Goal: Task Accomplishment & Management: Use online tool/utility

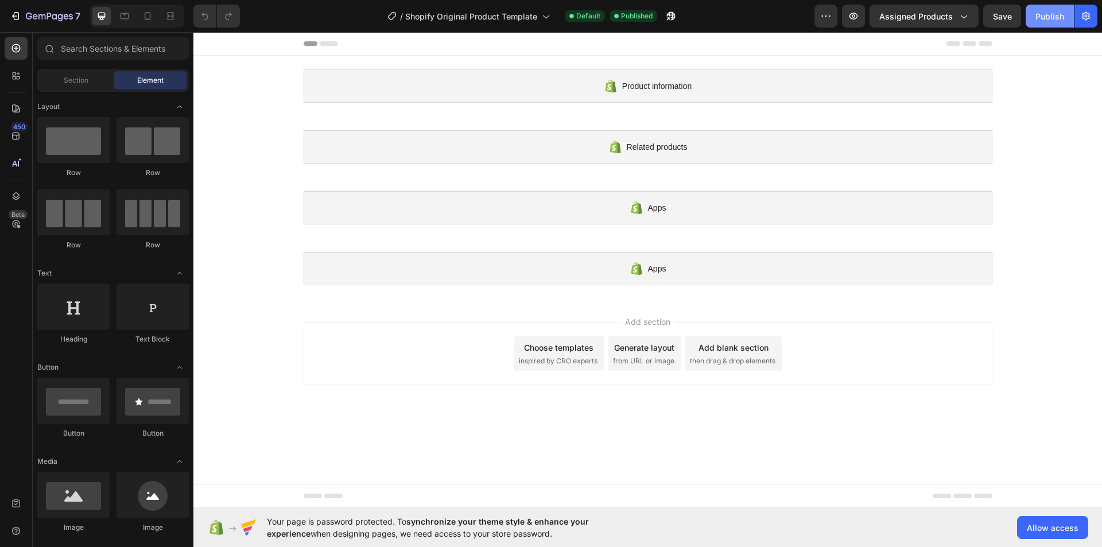
click at [1044, 16] on div "Publish" at bounding box center [1049, 16] width 29 height 12
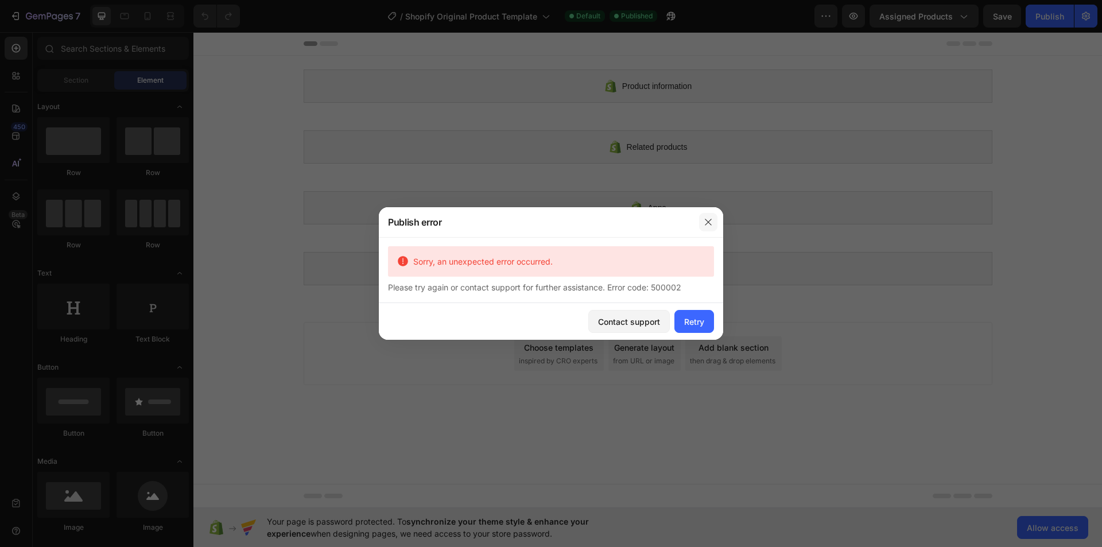
drag, startPoint x: 710, startPoint y: 222, endPoint x: 482, endPoint y: 189, distance: 230.1
click at [710, 222] on icon "button" at bounding box center [707, 221] width 9 height 9
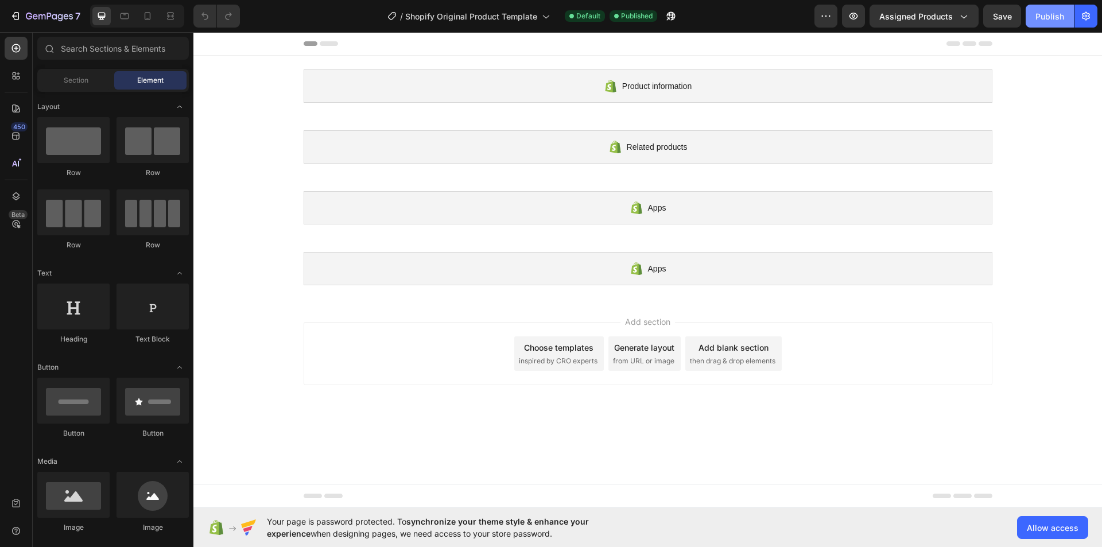
click at [1057, 9] on button "Publish" at bounding box center [1049, 16] width 48 height 23
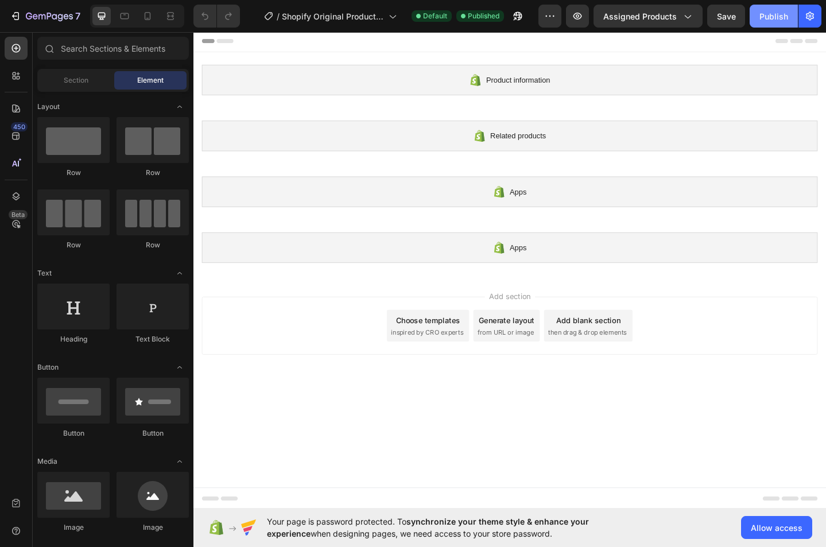
click at [777, 21] on div "Publish" at bounding box center [773, 16] width 29 height 12
